Goal: Transaction & Acquisition: Book appointment/travel/reservation

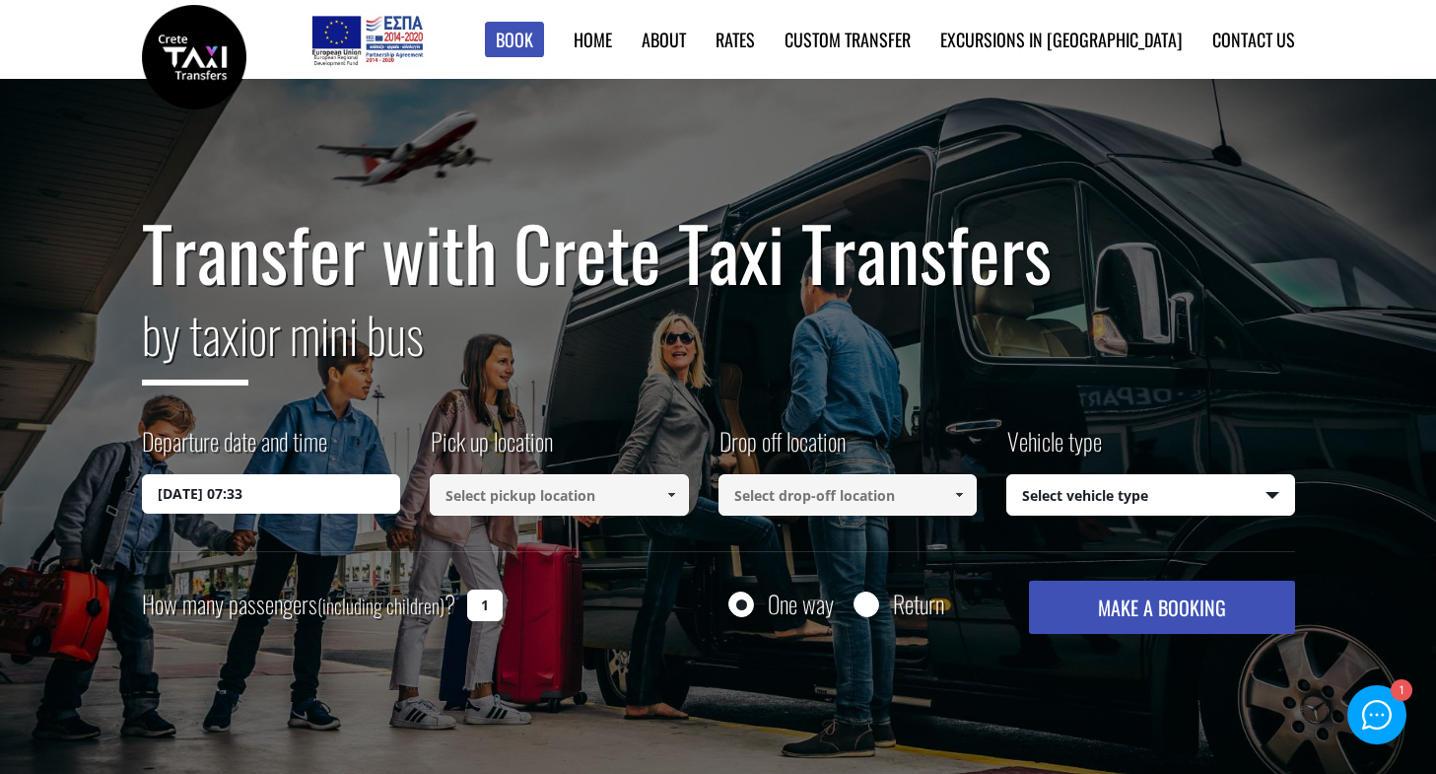
click at [497, 491] on input at bounding box center [559, 494] width 259 height 41
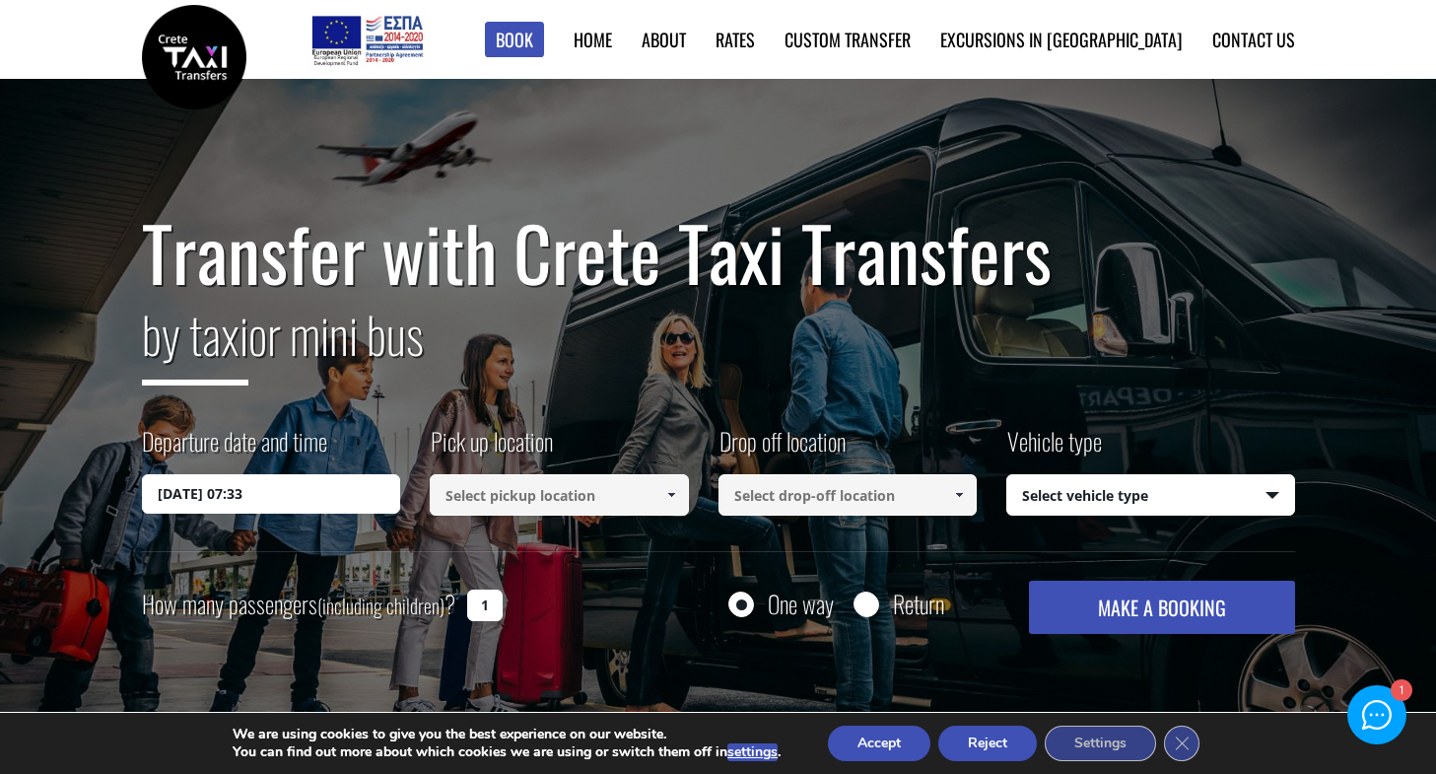
click at [671, 494] on span at bounding box center [671, 495] width 16 height 16
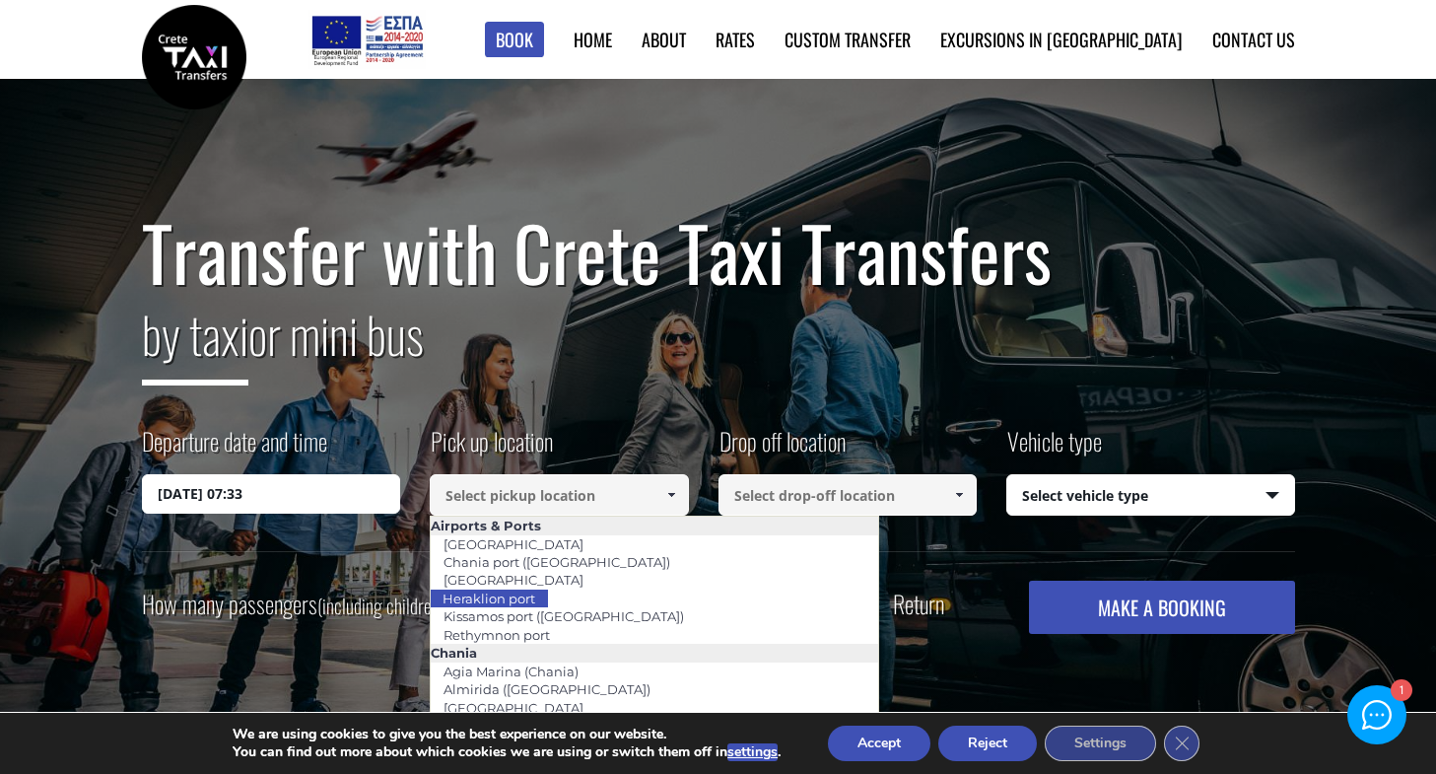
click at [529, 604] on link "Heraklion port" at bounding box center [489, 598] width 118 height 28
type input "Heraklion port"
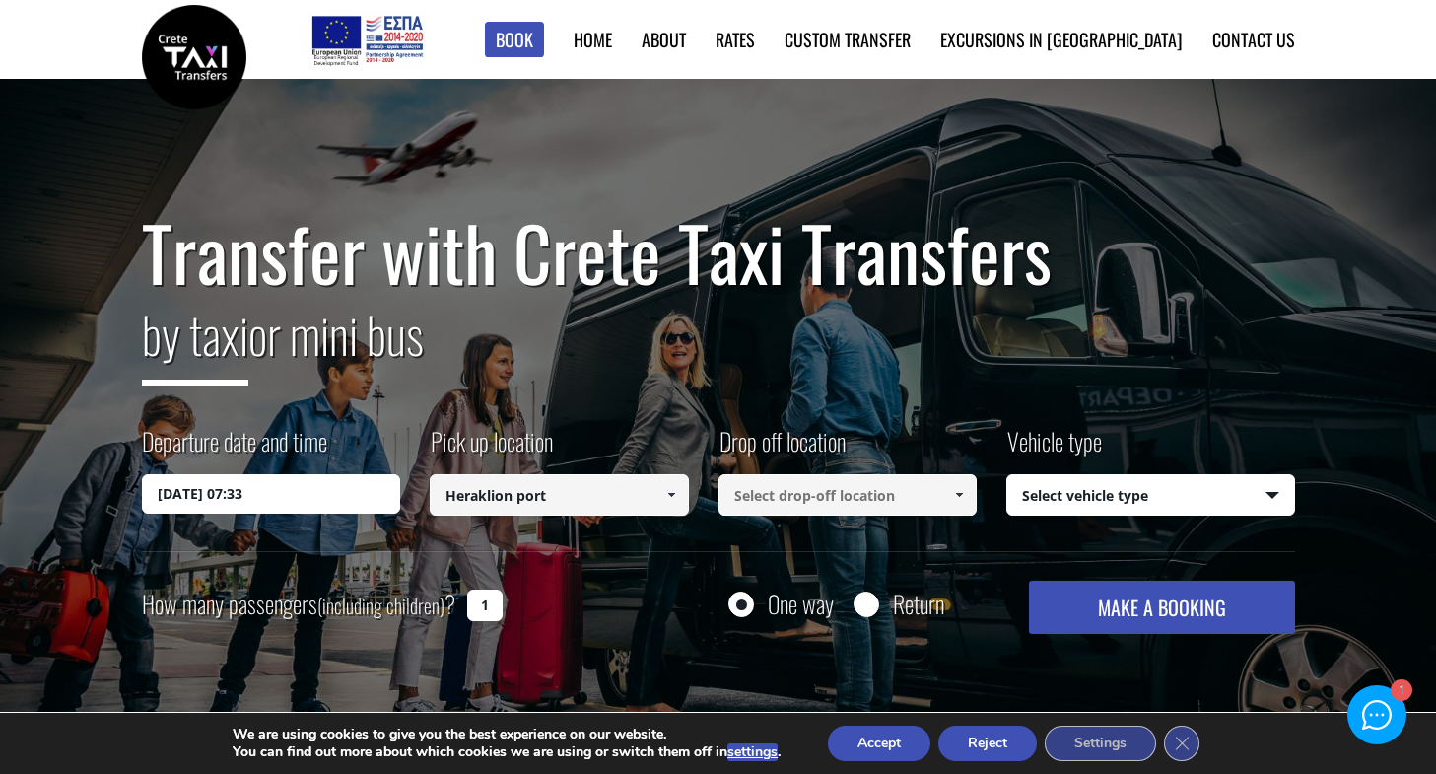
click at [958, 492] on span at bounding box center [959, 495] width 16 height 16
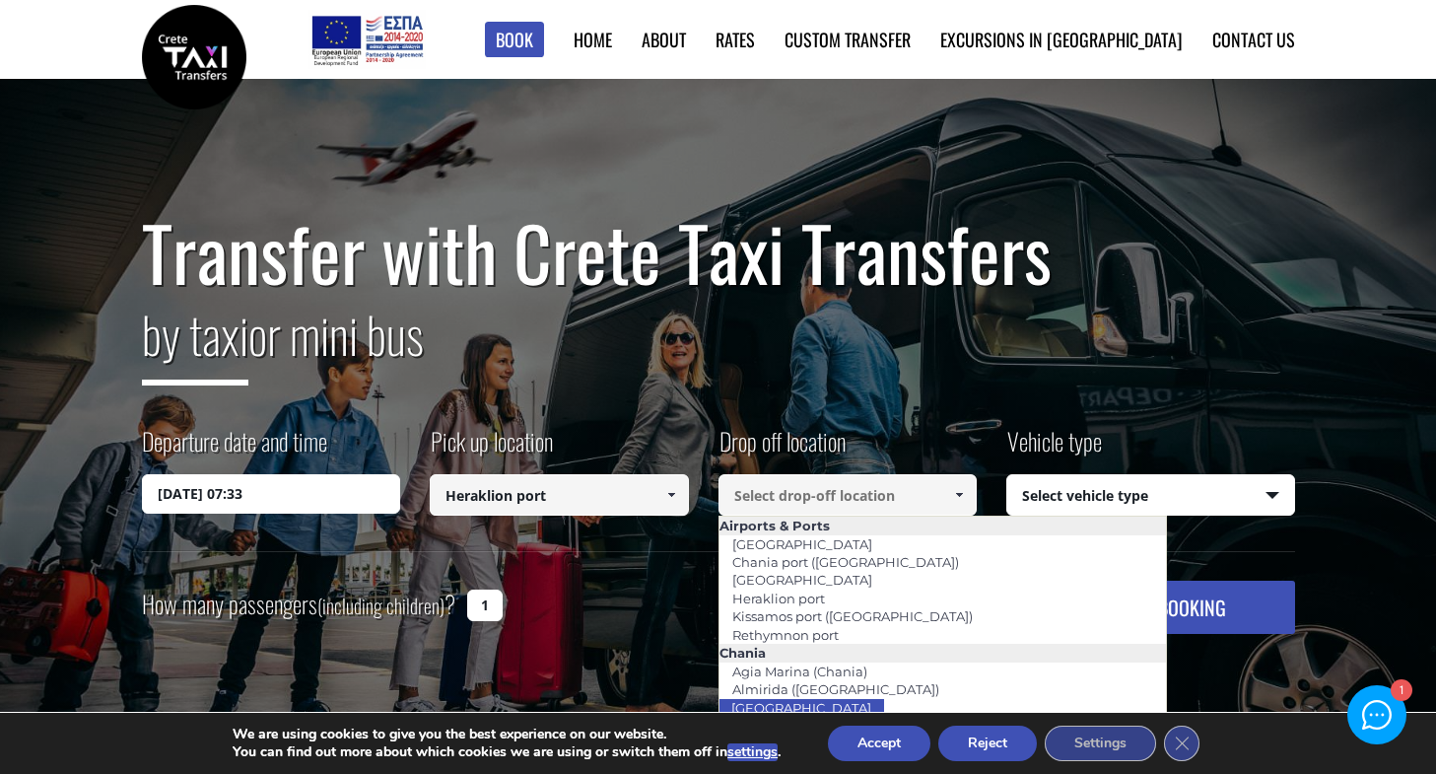
click at [777, 699] on link "[GEOGRAPHIC_DATA]" at bounding box center [801, 708] width 166 height 28
type input "[GEOGRAPHIC_DATA]"
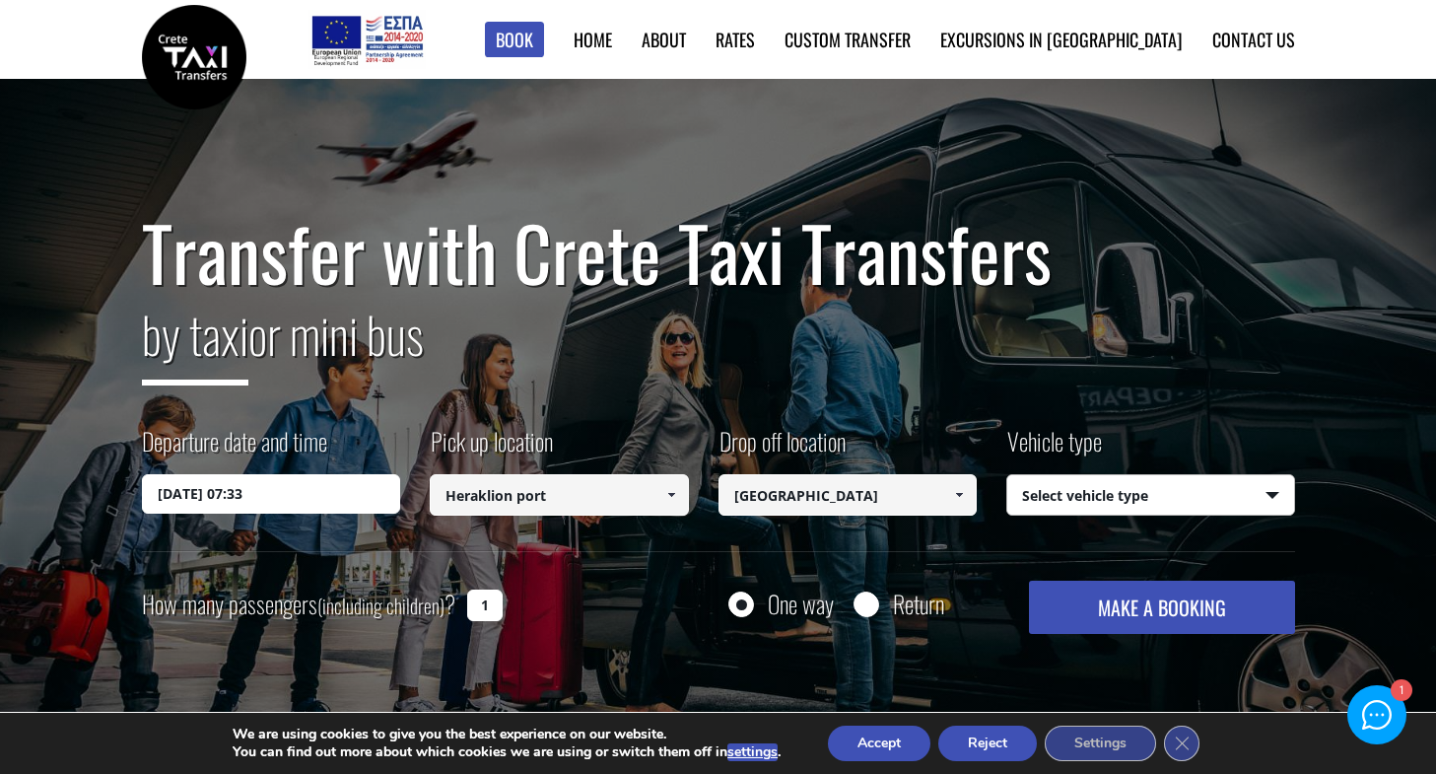
click at [1120, 503] on select "Select vehicle type Taxi (4 passengers) Mercedes E Class Mini Van (7 passengers…" at bounding box center [1150, 495] width 287 height 41
select select "540"
click at [1007, 475] on select "Select vehicle type Taxi (4 passengers) Mercedes E Class Mini Van (7 passengers…" at bounding box center [1150, 495] width 287 height 41
click at [490, 604] on input "1" at bounding box center [484, 605] width 35 height 32
click at [1130, 608] on button "MAKE A BOOKING" at bounding box center [1161, 606] width 265 height 53
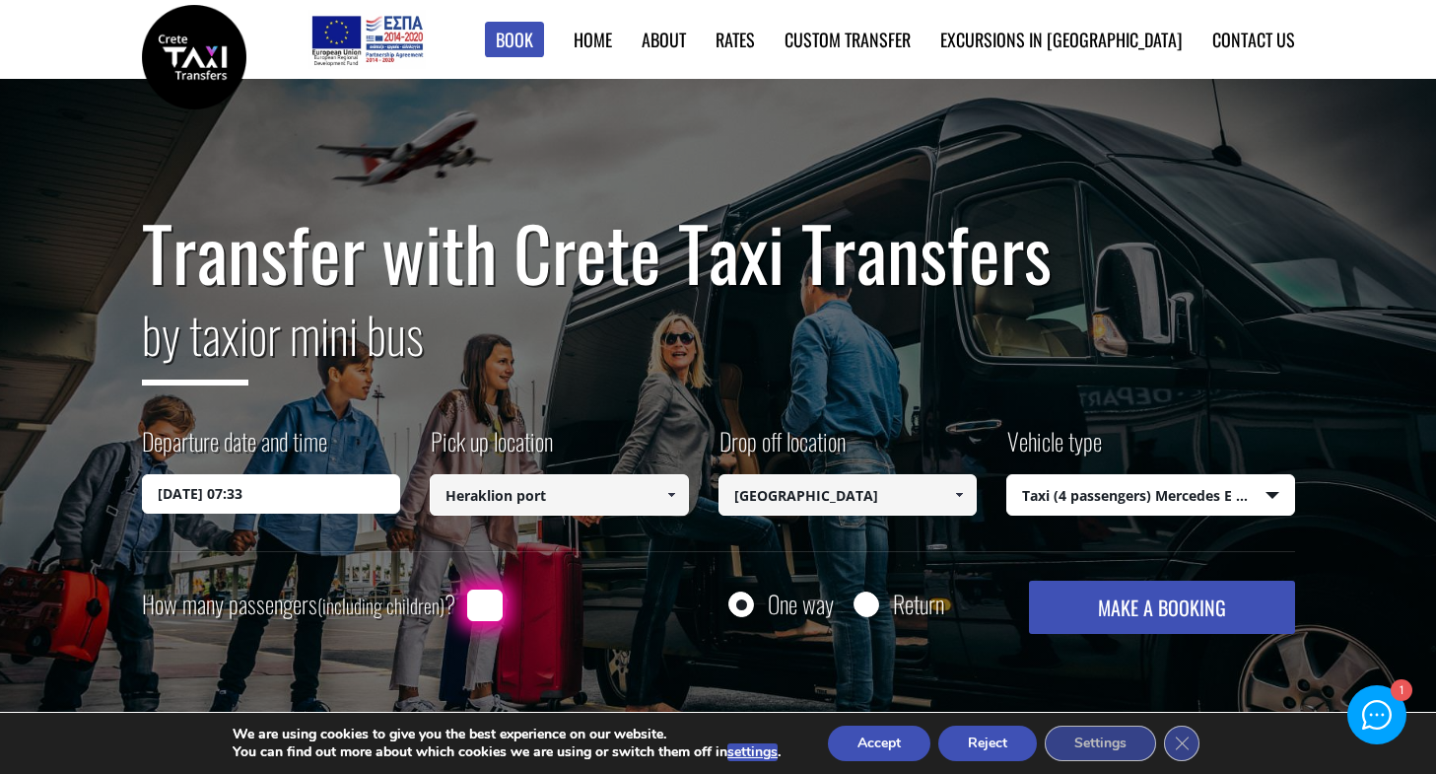
click at [479, 605] on input "How many passengers (including children) ?" at bounding box center [484, 605] width 35 height 32
type input "2"
click at [1195, 595] on button "MAKE A BOOKING" at bounding box center [1161, 606] width 265 height 53
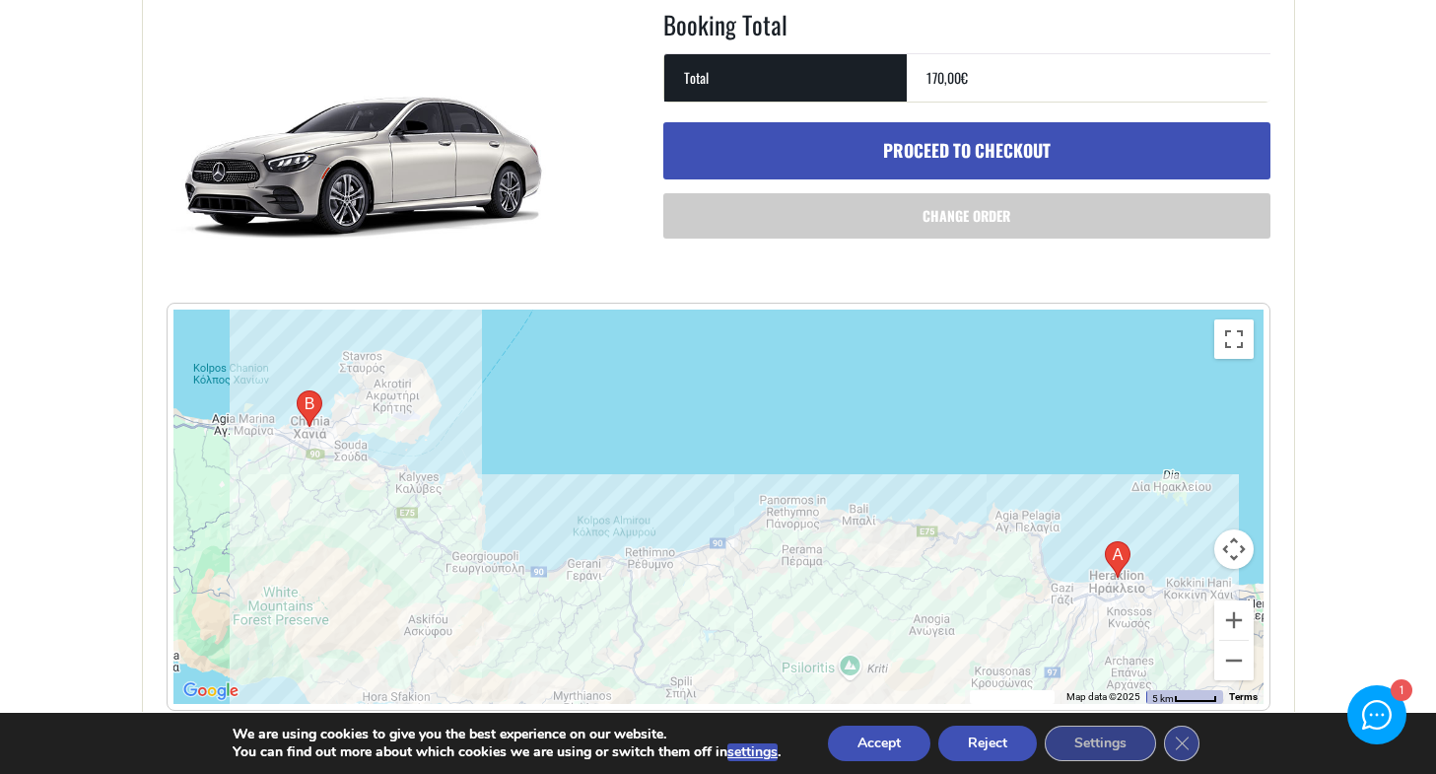
scroll to position [737, 0]
click at [1184, 743] on icon "Close GDPR Cookie Banner" at bounding box center [1181, 742] width 35 height 30
